Goal: Check status: Check status

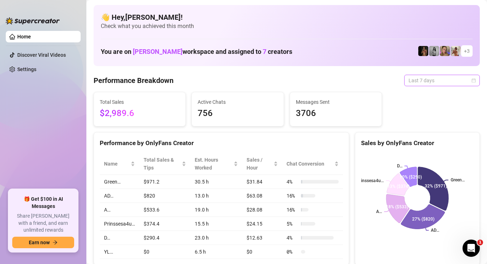
click at [469, 82] on span "Last 7 days" at bounding box center [441, 80] width 67 height 11
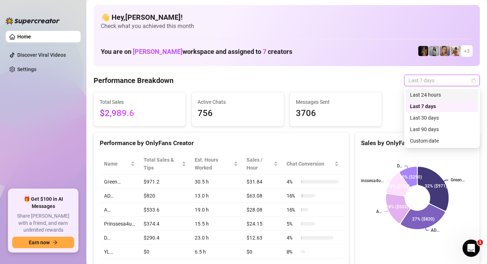
click at [455, 92] on div "Last 24 hours" at bounding box center [442, 95] width 64 height 8
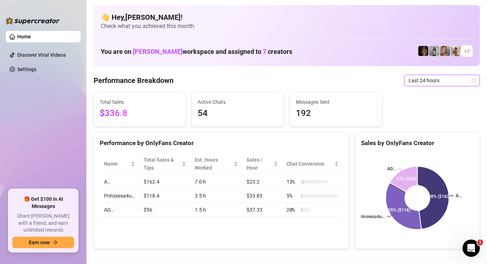
click at [460, 84] on span "Last 24 hours" at bounding box center [441, 80] width 67 height 11
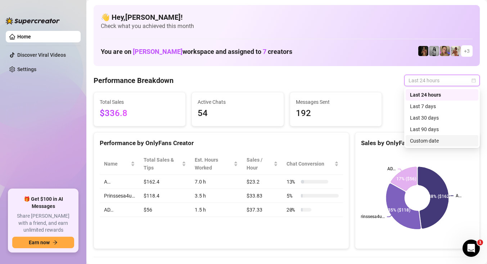
click at [432, 144] on div "Custom date" at bounding box center [442, 141] width 64 height 8
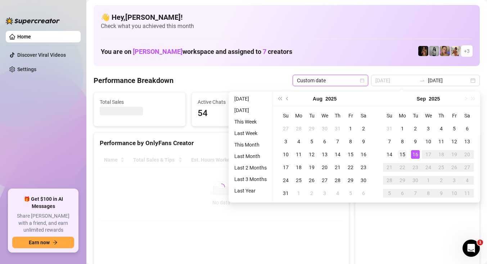
type input "[DATE]"
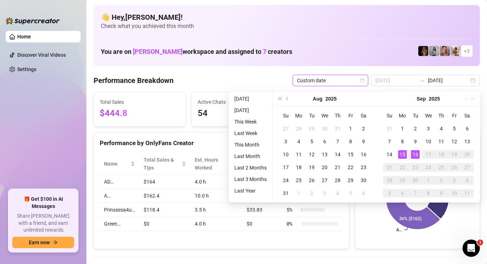
click at [402, 153] on div "15" at bounding box center [402, 154] width 9 height 9
click at [414, 154] on div "16" at bounding box center [415, 154] width 9 height 9
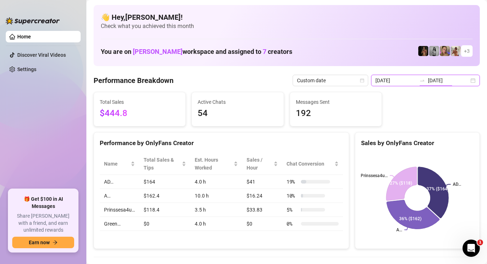
click at [459, 81] on input "[DATE]" at bounding box center [448, 81] width 41 height 8
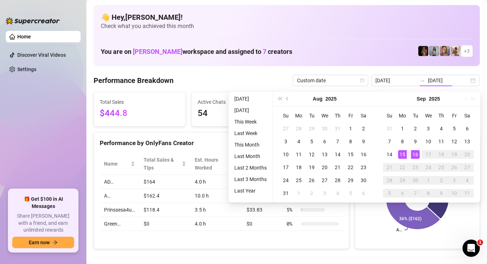
click at [349, 57] on div "You are on [PERSON_NAME] workspace and assigned to 7 creators + 3" at bounding box center [286, 51] width 371 height 15
